Goal: Task Accomplishment & Management: Use online tool/utility

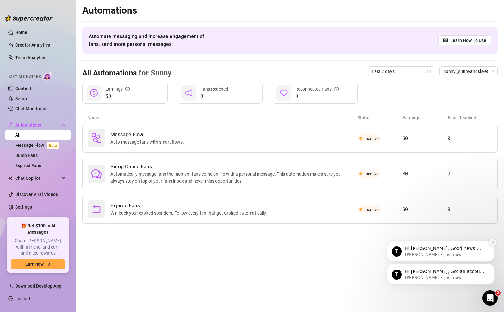
click at [492, 243] on icon "Dismiss notification" at bounding box center [492, 241] width 3 height 3
click at [490, 264] on button "Dismiss notification" at bounding box center [493, 265] width 8 height 8
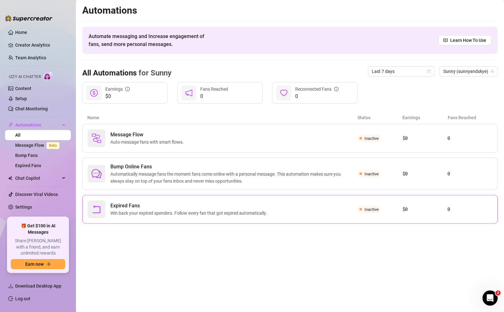
click at [291, 209] on div "Expired Fans Win back your expired spenders. Follow every fan that got expired …" at bounding box center [223, 209] width 270 height 18
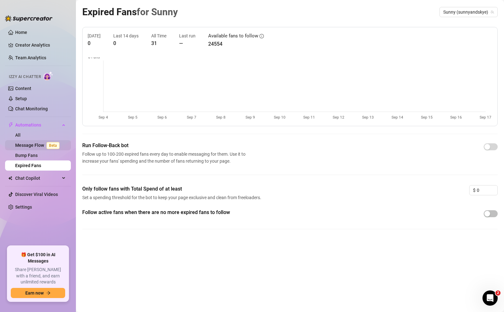
click at [25, 147] on link "Message Flow Beta" at bounding box center [38, 144] width 47 height 5
